Goal: Book appointment/travel/reservation

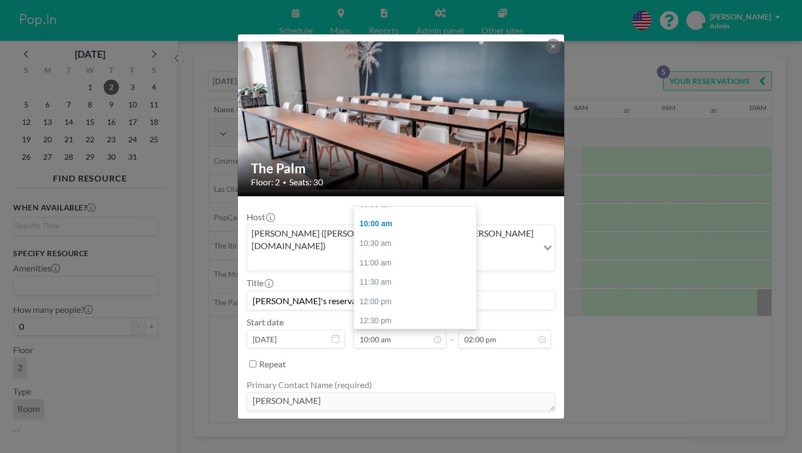
scroll to position [0, 532]
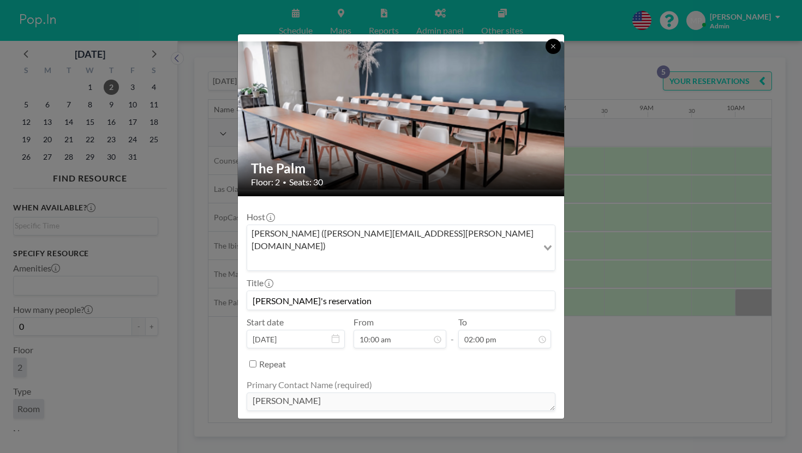
click at [550, 43] on icon at bounding box center [553, 46] width 7 height 7
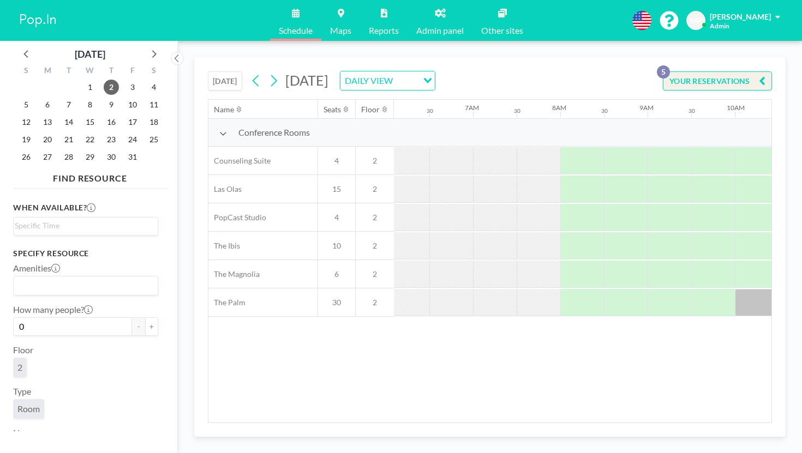
click at [208, 74] on div "[DATE] [DATE] DAILY VIEW Loading..." at bounding box center [321, 81] width 227 height 20
click at [208, 71] on button "[DATE]" at bounding box center [225, 80] width 34 height 19
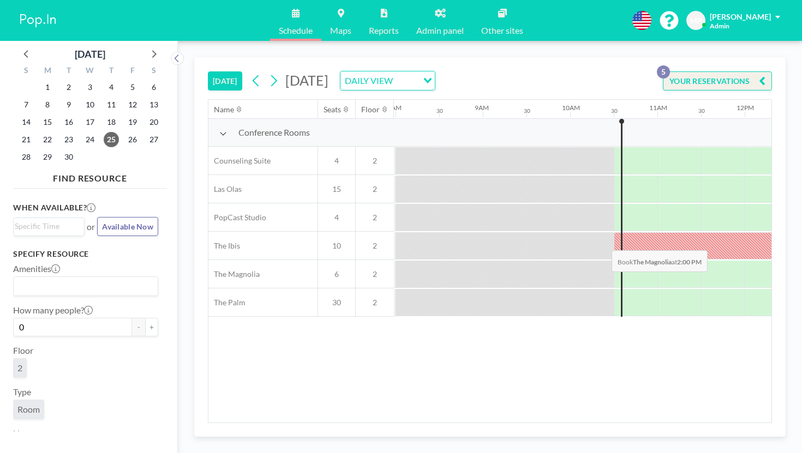
scroll to position [0, 709]
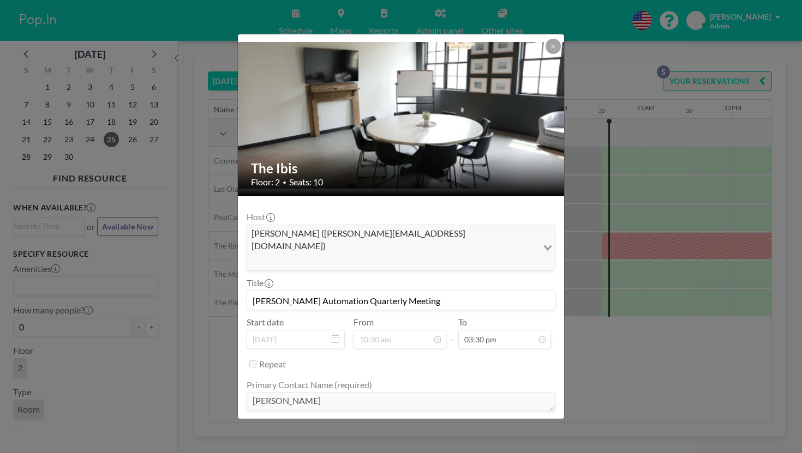
scroll to position [35, 0]
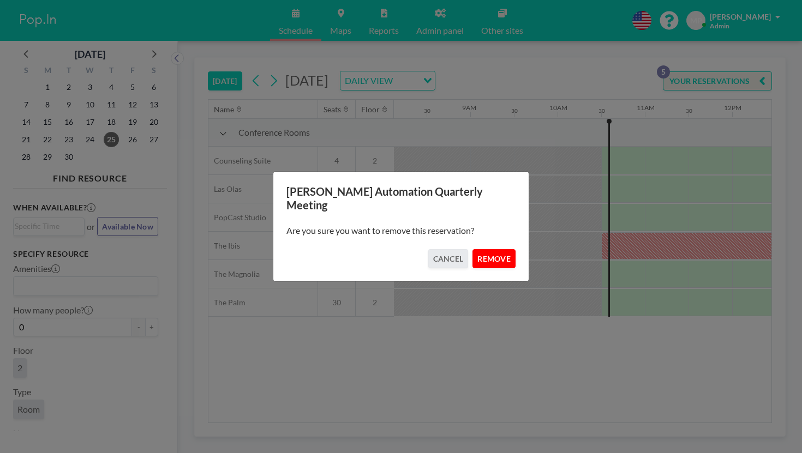
click at [472, 250] on button "REMOVE" at bounding box center [493, 258] width 43 height 19
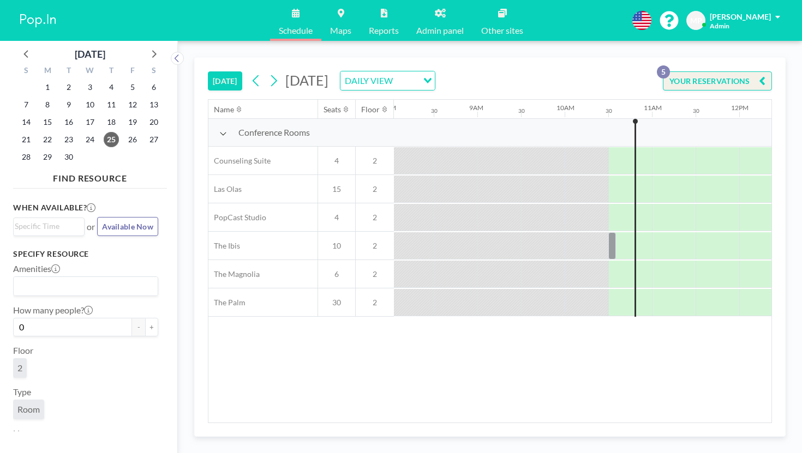
scroll to position [0, 709]
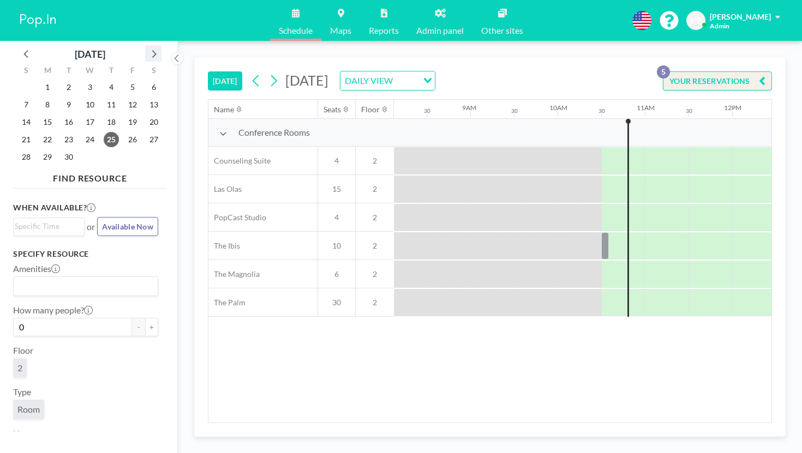
click at [146, 51] on icon at bounding box center [153, 53] width 14 height 14
click at [125, 81] on span "3" at bounding box center [132, 87] width 15 height 15
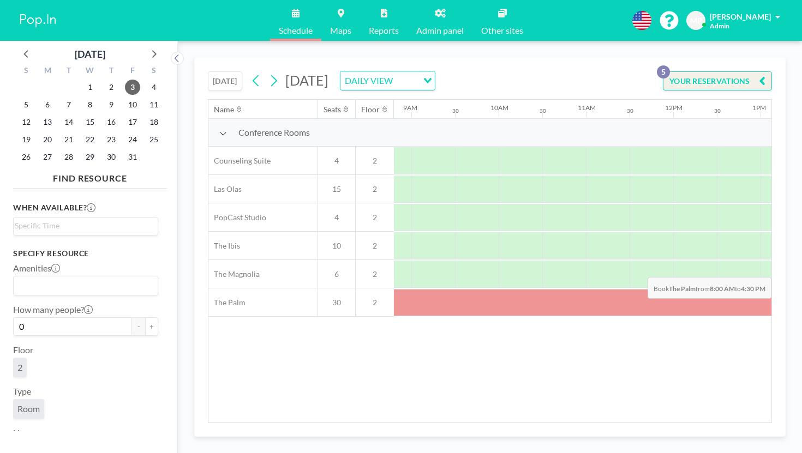
scroll to position [0, 779]
drag, startPoint x: 385, startPoint y: 247, endPoint x: 733, endPoint y: 254, distance: 348.1
click at [733, 289] on div at bounding box center [706, 302] width 786 height 27
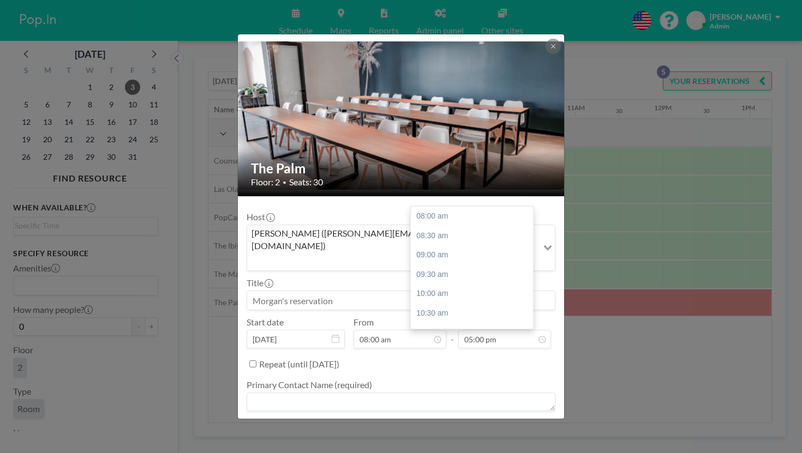
scroll to position [208, 0]
click at [438, 393] on textarea at bounding box center [401, 402] width 309 height 19
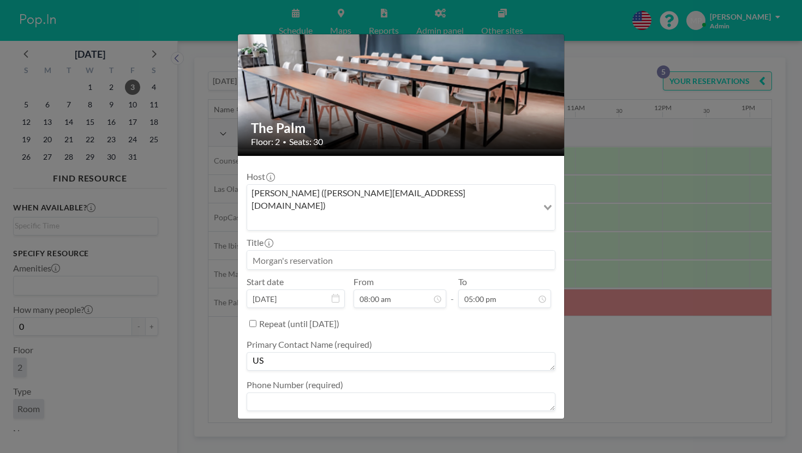
scroll to position [40, 0]
click at [280, 353] on textarea "US RENAL CARE" at bounding box center [401, 362] width 309 height 19
type textarea "[PERSON_NAME] - US RENAL CARE"
click at [331, 393] on textarea at bounding box center [401, 402] width 309 height 19
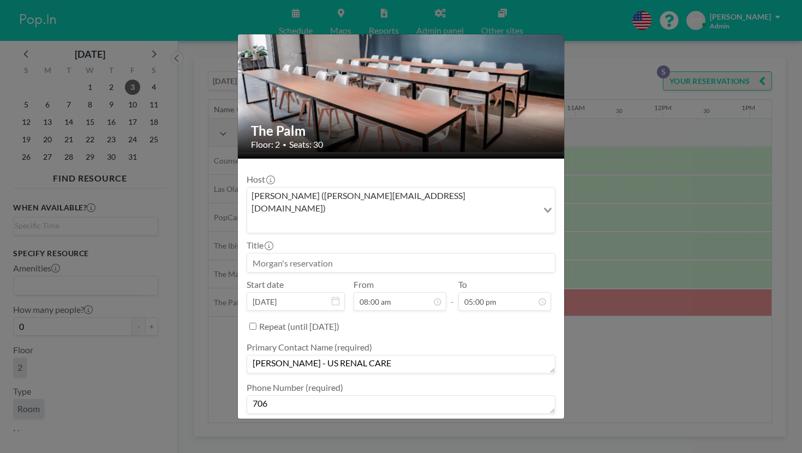
scroll to position [38, 0]
type textarea "7068791059"
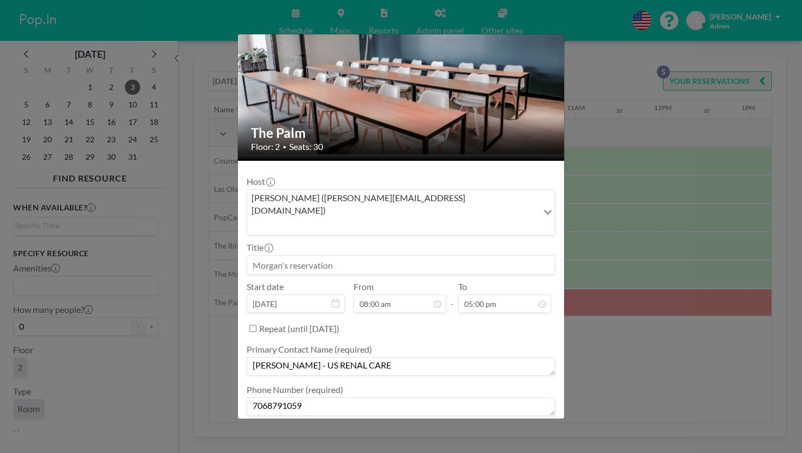
scroll to position [35, 0]
type textarea "invoice"
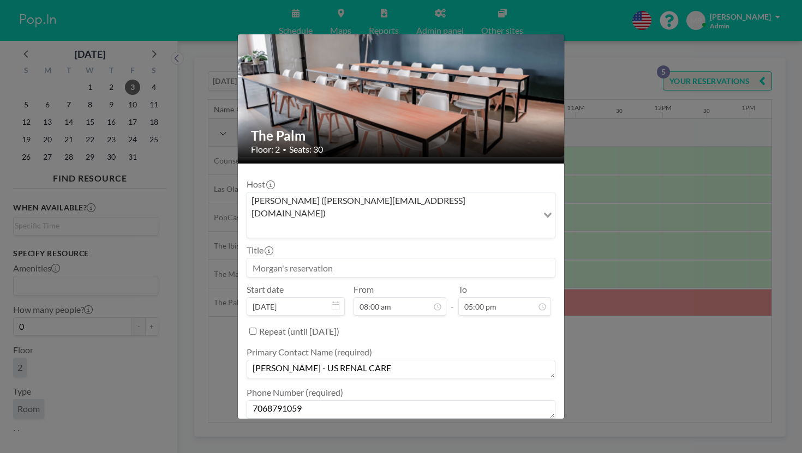
scroll to position [208, 0]
type textarea "-"
click at [440, 360] on textarea "[PERSON_NAME] - US RENAL CARE" at bounding box center [401, 369] width 309 height 19
drag, startPoint x: 373, startPoint y: 278, endPoint x: 254, endPoint y: 278, distance: 118.4
click at [254, 278] on div "The Palm Floor: 2 • Seats: 30 Host [PERSON_NAME] ([PERSON_NAME][EMAIL_ADDRESS][…" at bounding box center [401, 226] width 802 height 453
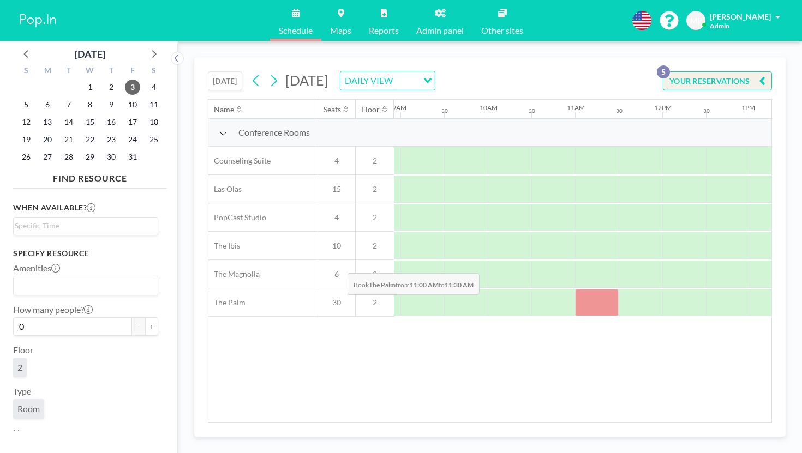
click at [575, 289] on div at bounding box center [597, 302] width 44 height 27
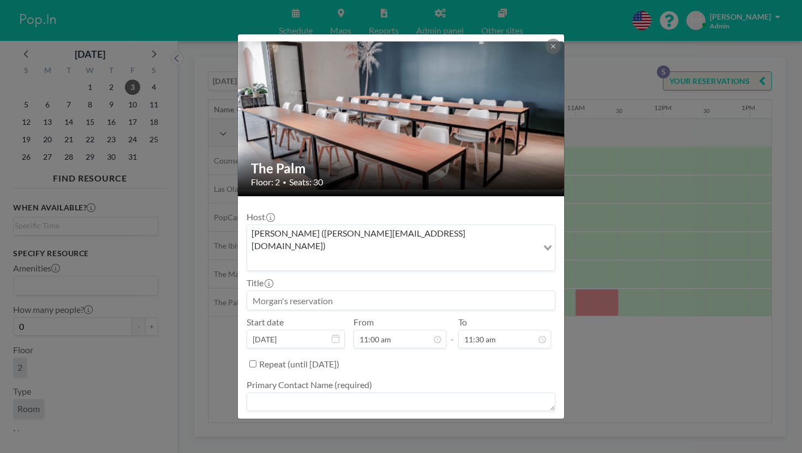
scroll to position [105, 0]
click at [652, 339] on div "The Palm Floor: 2 • Seats: 30 Host [PERSON_NAME] ([PERSON_NAME][EMAIL_ADDRESS][…" at bounding box center [401, 226] width 802 height 453
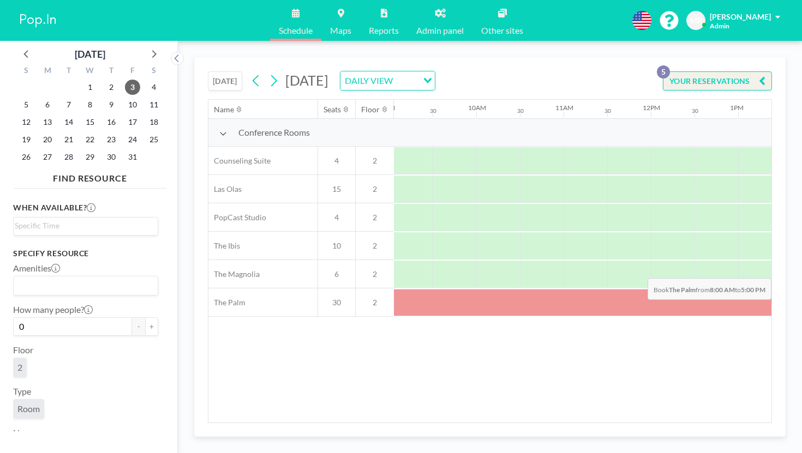
scroll to position [0, 862]
drag, startPoint x: 372, startPoint y: 247, endPoint x: 648, endPoint y: 254, distance: 276.1
click at [648, 289] on div at bounding box center [623, 302] width 786 height 27
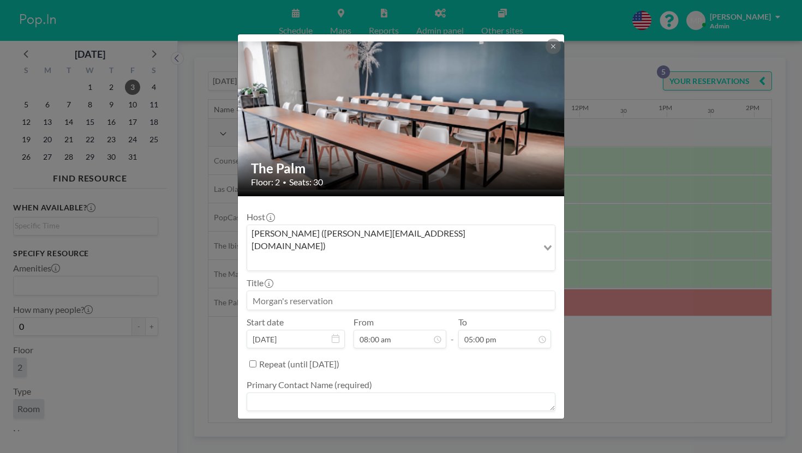
click at [398, 291] on input at bounding box center [401, 300] width 308 height 19
type input "[PERSON_NAME] - US RENAL"
click at [361, 291] on div "[PERSON_NAME] - US RENAL" at bounding box center [401, 301] width 309 height 20
drag, startPoint x: 351, startPoint y: 226, endPoint x: 283, endPoint y: 229, distance: 68.2
click at [283, 291] on input "[PERSON_NAME] - US RENAL" at bounding box center [401, 300] width 308 height 19
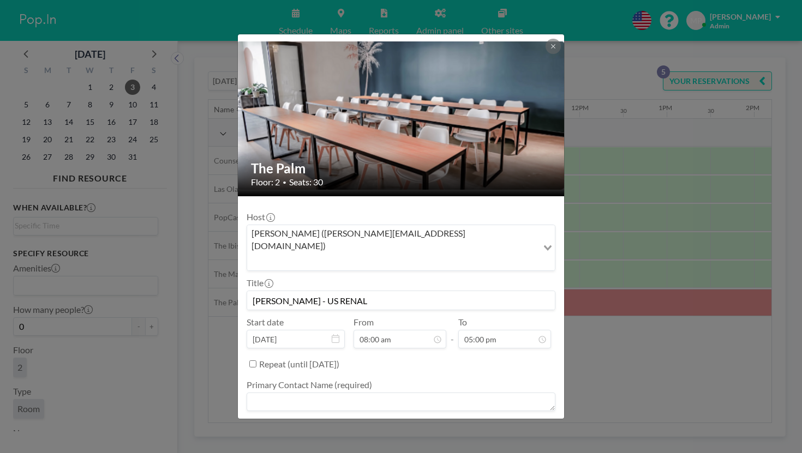
click at [434, 393] on textarea at bounding box center [401, 402] width 309 height 19
paste textarea "[PERSON_NAME] - US RENAL"
type textarea "[PERSON_NAME] - US RENAL"
click at [380, 433] on textarea at bounding box center [401, 442] width 309 height 19
type textarea "7068791059"
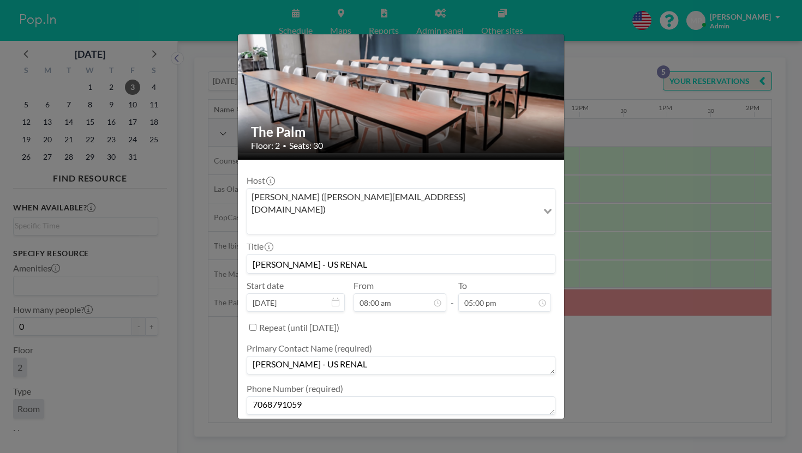
type textarea "invoice"
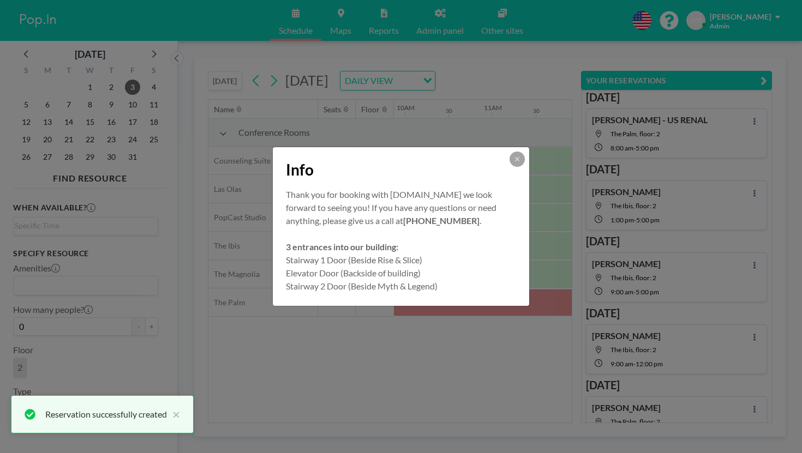
scroll to position [0, 0]
click at [514, 163] on icon at bounding box center [517, 159] width 7 height 7
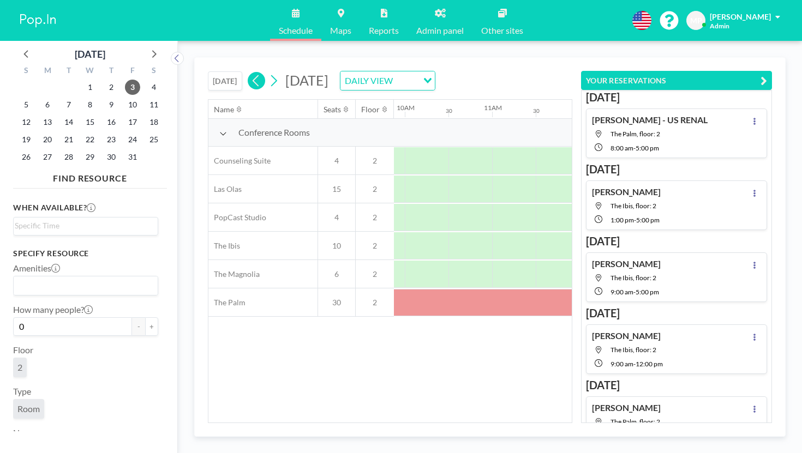
click at [251, 73] on icon at bounding box center [256, 81] width 10 height 16
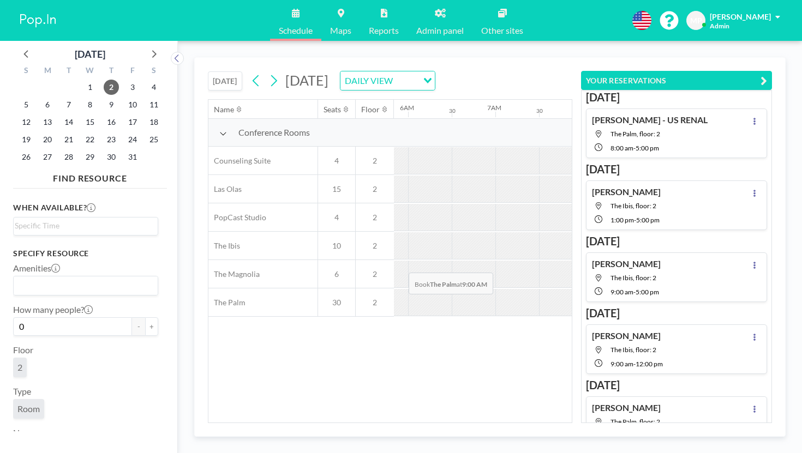
scroll to position [0, 532]
click at [767, 74] on icon "button" at bounding box center [763, 80] width 7 height 13
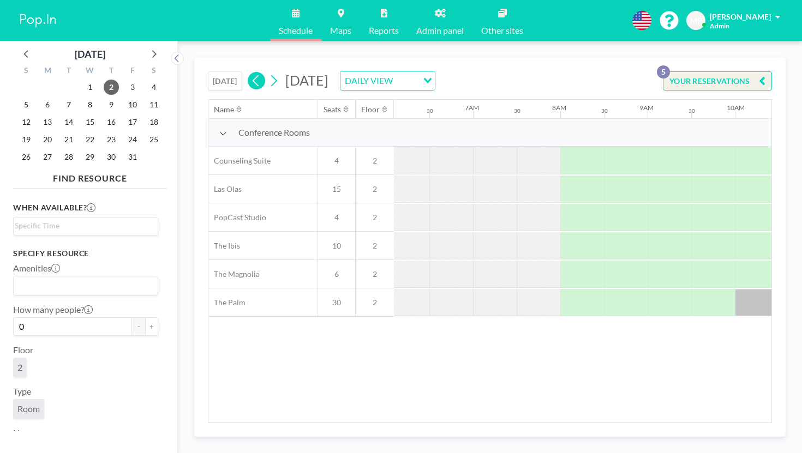
click at [208, 71] on button "[DATE]" at bounding box center [225, 80] width 34 height 19
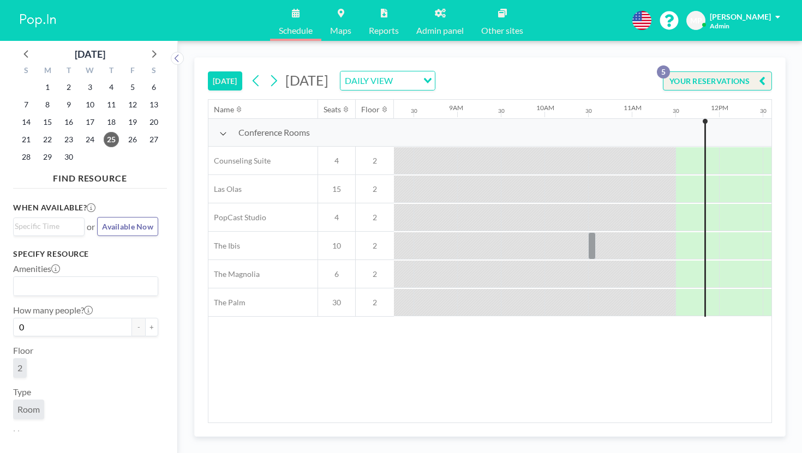
scroll to position [0, 534]
